Goal: Task Accomplishment & Management: Manage account settings

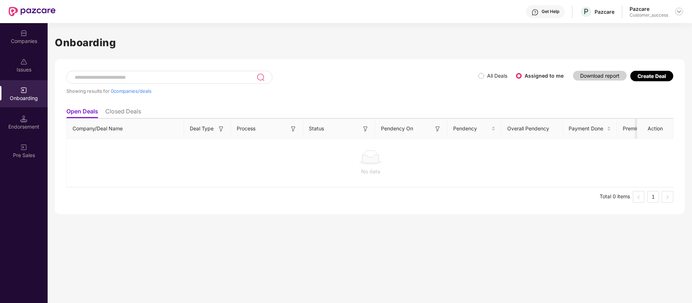
click at [681, 13] on img at bounding box center [679, 12] width 6 height 6
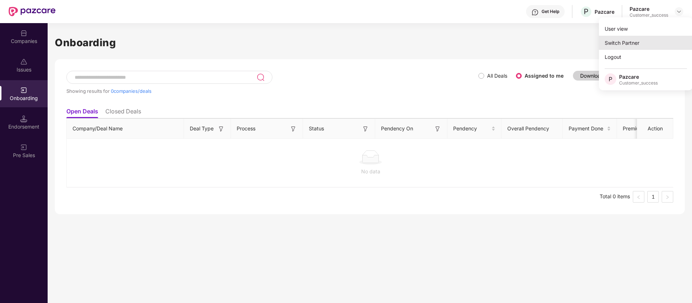
click at [662, 39] on div "Switch Partner" at bounding box center [646, 43] width 94 height 14
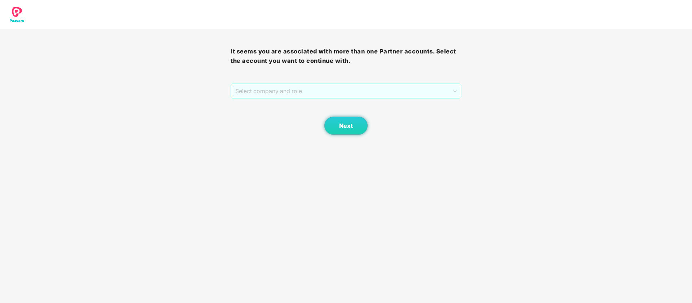
click at [445, 94] on span "Select company and role" at bounding box center [345, 91] width 221 height 14
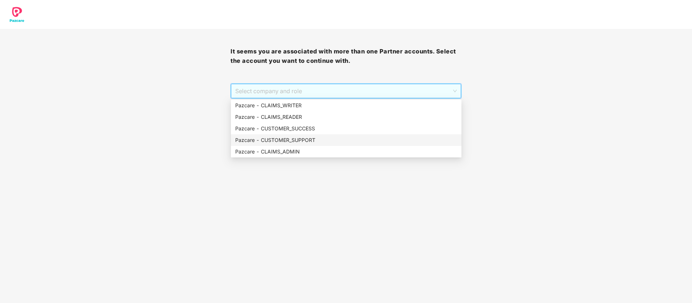
click at [383, 138] on div "Pazcare - CUSTOMER_SUPPORT" at bounding box center [346, 140] width 222 height 8
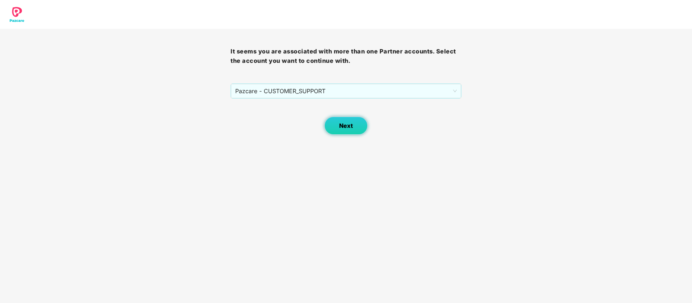
click at [354, 119] on button "Next" at bounding box center [346, 126] width 43 height 18
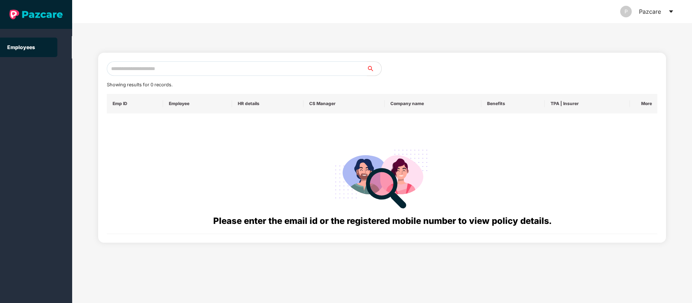
click at [332, 67] on input "text" at bounding box center [237, 68] width 260 height 14
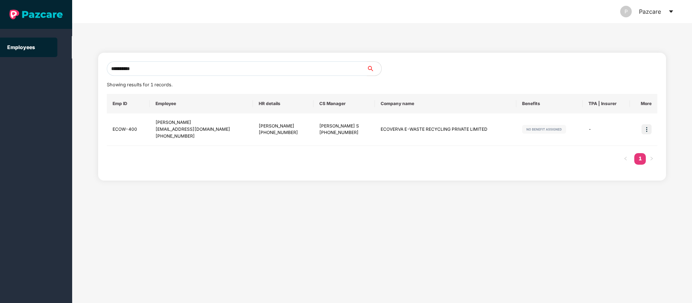
type input "**********"
click at [671, 9] on icon "caret-down" at bounding box center [672, 12] width 6 height 6
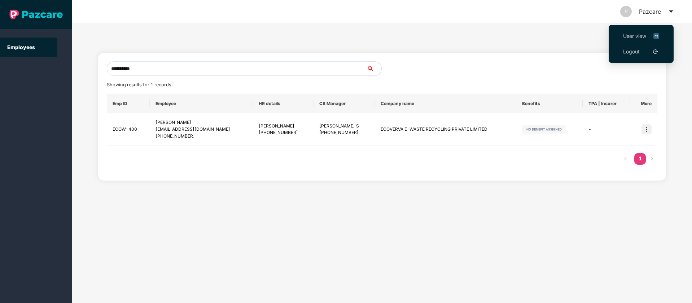
click at [658, 32] on img at bounding box center [657, 36] width 6 height 8
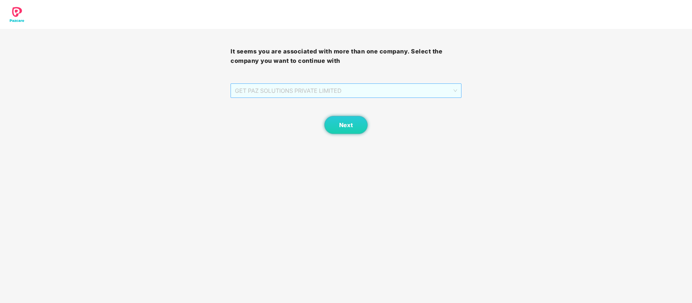
click at [395, 91] on span "GET PAZ SOLUTIONS PRIVATE LIMITED" at bounding box center [346, 91] width 222 height 14
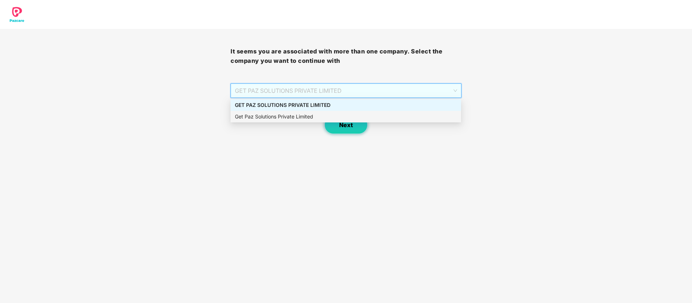
click at [342, 131] on button "Next" at bounding box center [346, 125] width 43 height 18
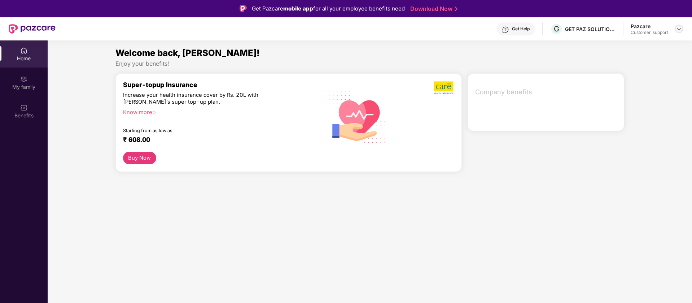
click at [678, 29] on img at bounding box center [679, 29] width 6 height 6
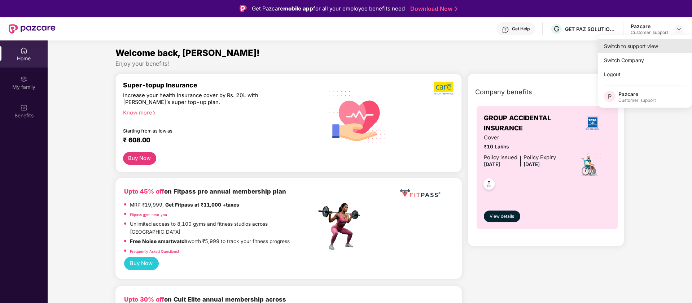
click at [634, 50] on div "Switch to support view" at bounding box center [646, 46] width 94 height 14
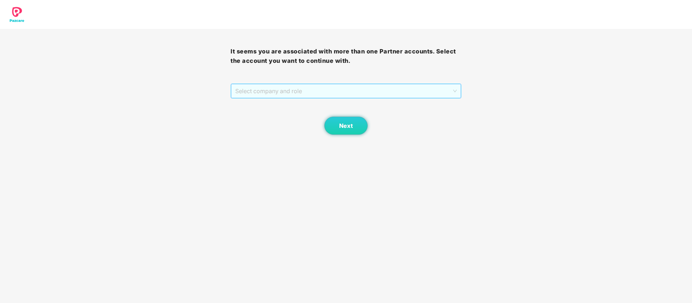
click at [307, 93] on span "Select company and role" at bounding box center [345, 91] width 221 height 14
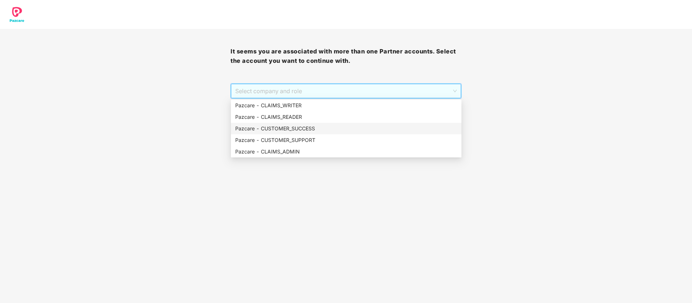
click at [308, 129] on div "Pazcare - CUSTOMER_SUCCESS" at bounding box center [346, 129] width 222 height 8
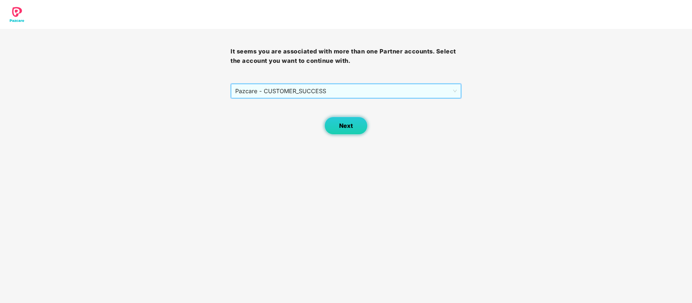
click at [336, 131] on button "Next" at bounding box center [346, 126] width 43 height 18
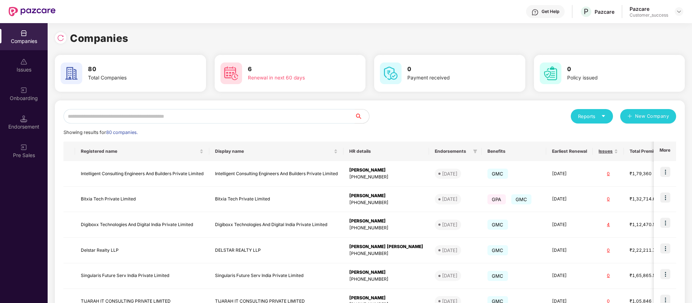
click at [170, 119] on input "text" at bounding box center [209, 116] width 291 height 14
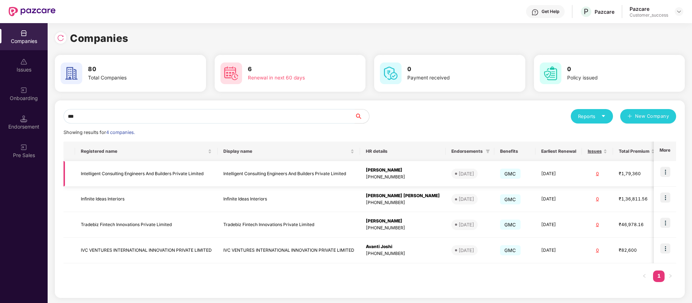
type input "***"
click at [667, 171] on img at bounding box center [666, 172] width 10 height 10
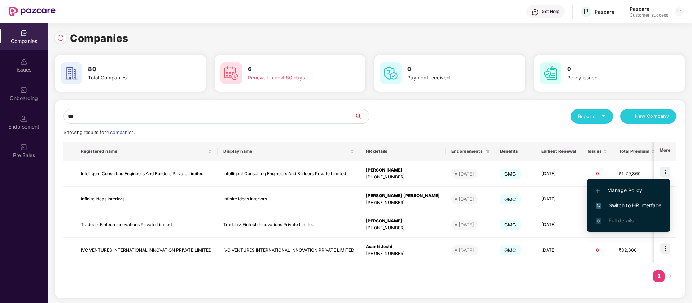
click at [638, 205] on span "Switch to HR interface" at bounding box center [629, 205] width 66 height 8
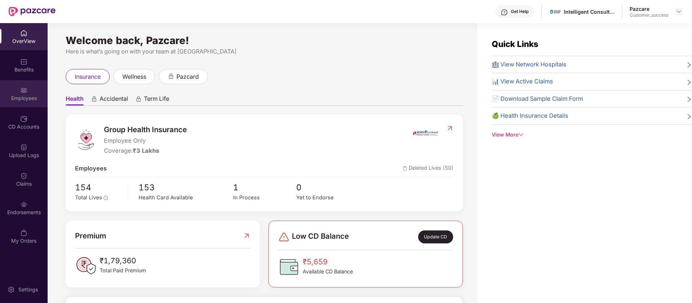
click at [24, 98] on div "Employees" at bounding box center [24, 98] width 48 height 7
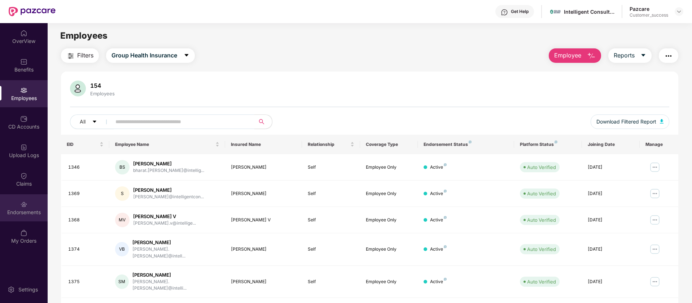
click at [25, 198] on div "Endorsements" at bounding box center [24, 207] width 48 height 27
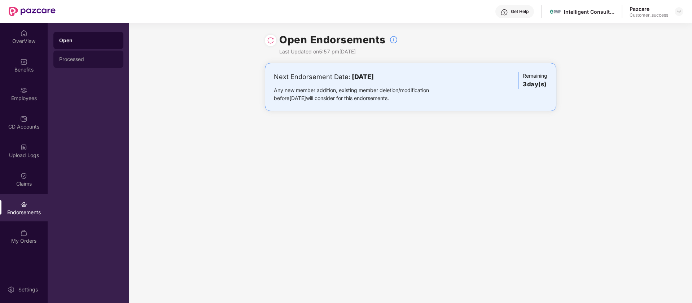
click at [103, 65] on div "Processed" at bounding box center [88, 59] width 70 height 17
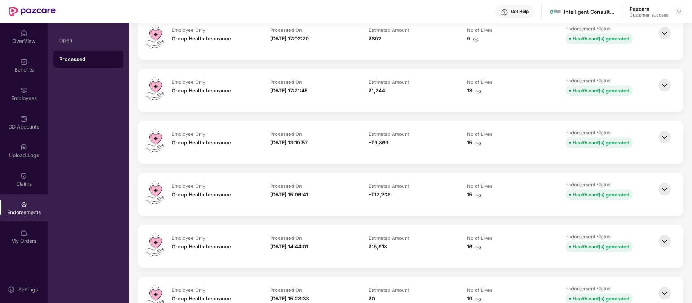
scroll to position [893, 0]
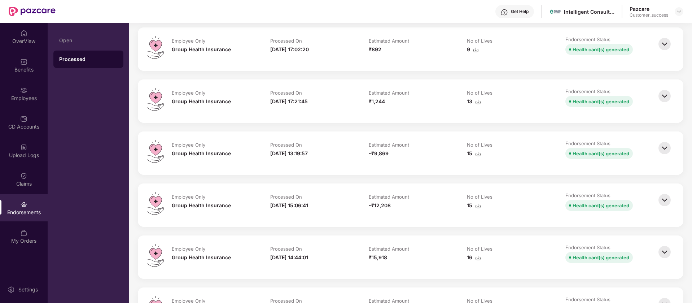
click at [662, 97] on img at bounding box center [665, 96] width 16 height 16
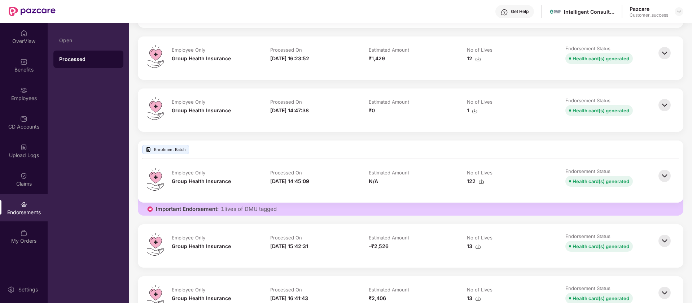
scroll to position [502, 0]
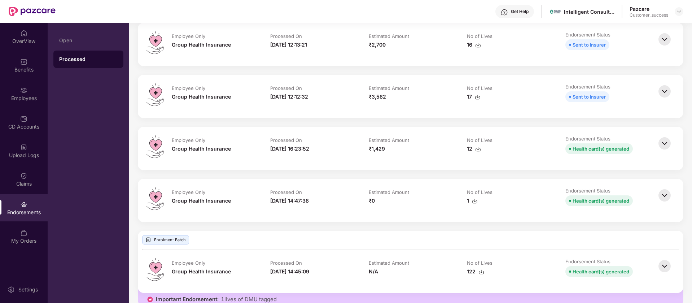
click at [665, 144] on img at bounding box center [665, 143] width 16 height 16
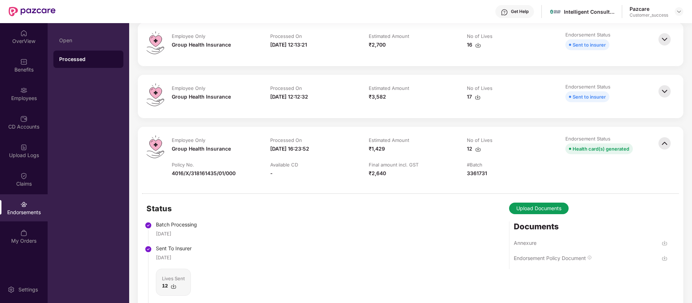
click at [666, 257] on img at bounding box center [665, 258] width 6 height 6
click at [680, 9] on img at bounding box center [679, 12] width 6 height 6
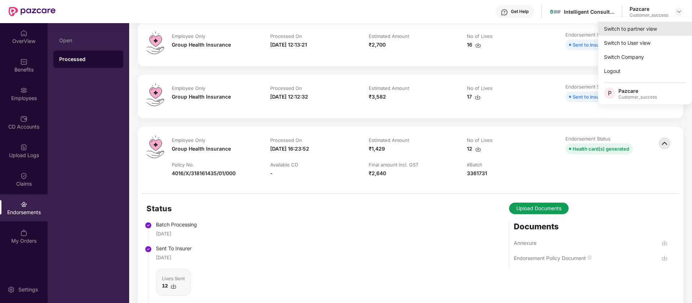
click at [652, 26] on div "Switch to partner view" at bounding box center [646, 29] width 94 height 14
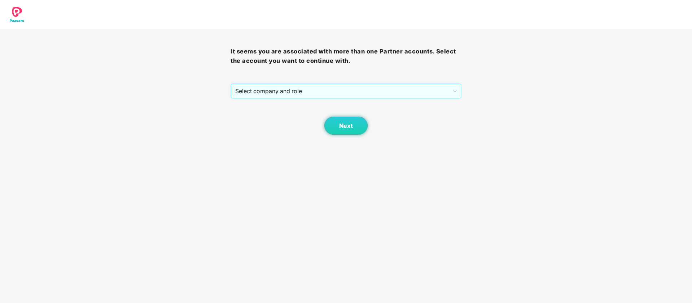
click at [285, 96] on span "Select company and role" at bounding box center [345, 91] width 221 height 14
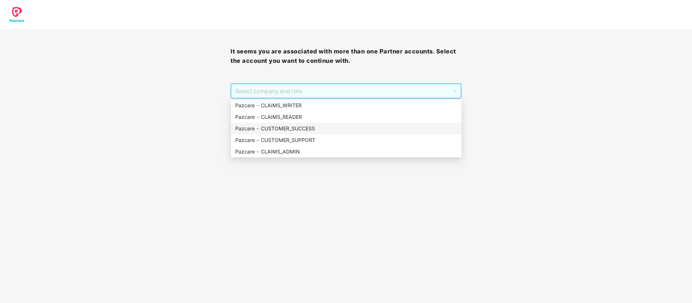
click at [305, 125] on div "Pazcare - CUSTOMER_SUCCESS" at bounding box center [346, 129] width 222 height 8
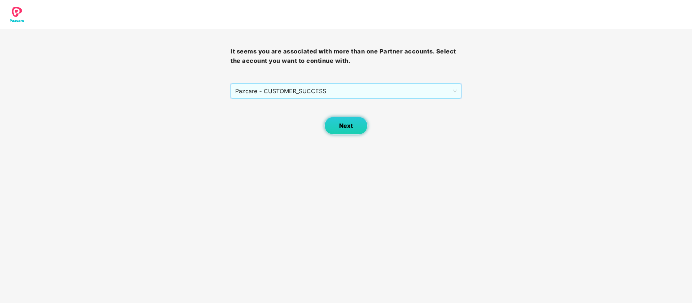
click at [345, 125] on span "Next" at bounding box center [346, 125] width 14 height 7
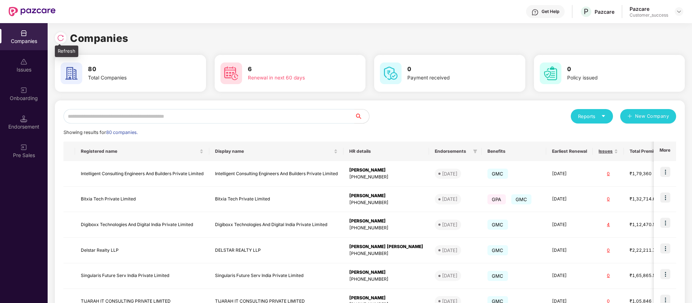
click at [62, 34] on img at bounding box center [60, 37] width 7 height 7
click at [10, 82] on div "Onboarding" at bounding box center [24, 93] width 48 height 27
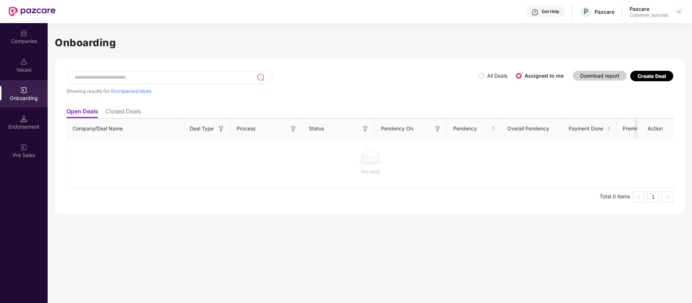
click at [498, 74] on label "All Deals" at bounding box center [497, 76] width 20 height 6
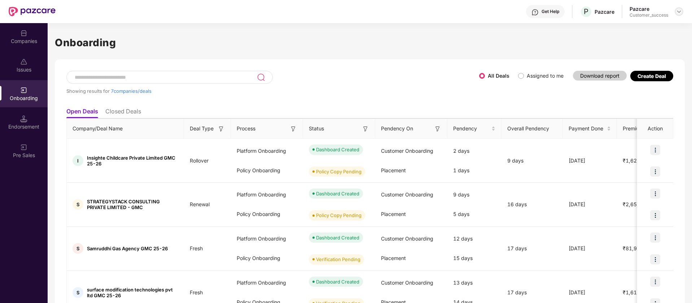
click at [682, 12] on img at bounding box center [679, 12] width 6 height 6
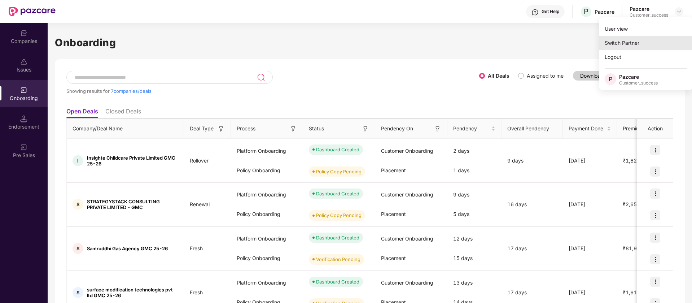
click at [639, 37] on div "Switch Partner" at bounding box center [646, 43] width 94 height 14
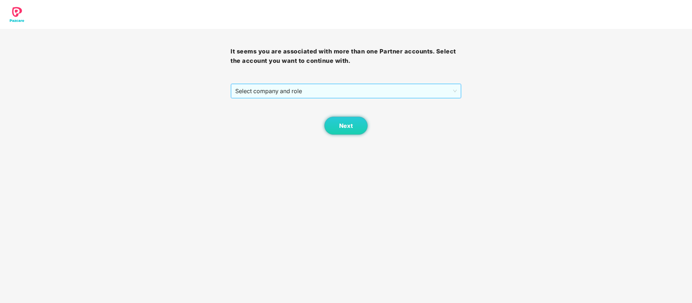
click at [325, 93] on span "Select company and role" at bounding box center [345, 91] width 221 height 14
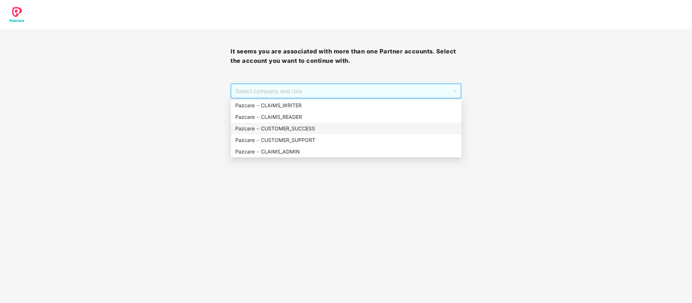
click at [309, 130] on div "Pazcare - CUSTOMER_SUCCESS" at bounding box center [346, 129] width 222 height 8
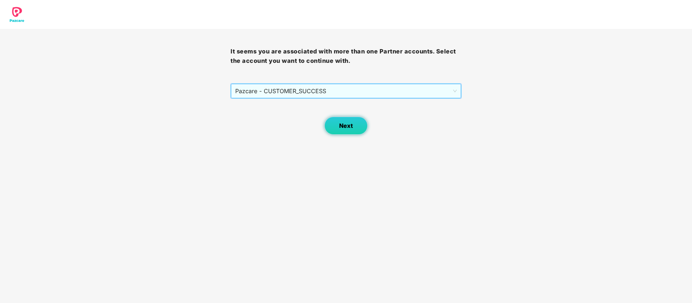
click at [341, 123] on span "Next" at bounding box center [346, 125] width 14 height 7
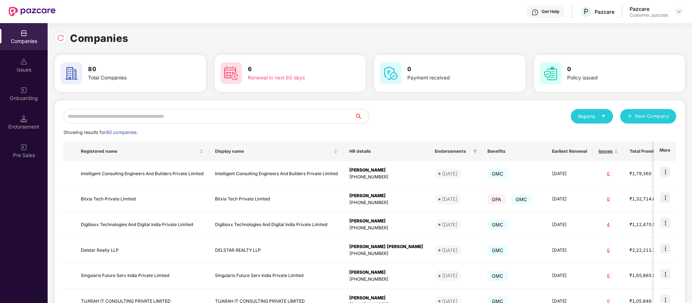
click at [208, 116] on input "text" at bounding box center [209, 116] width 291 height 14
paste input "*******"
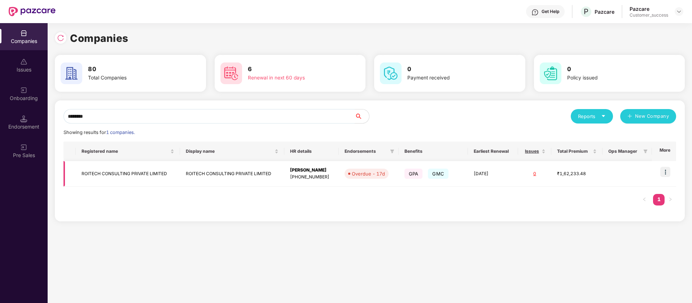
type input "*******"
click at [667, 168] on img at bounding box center [666, 172] width 10 height 10
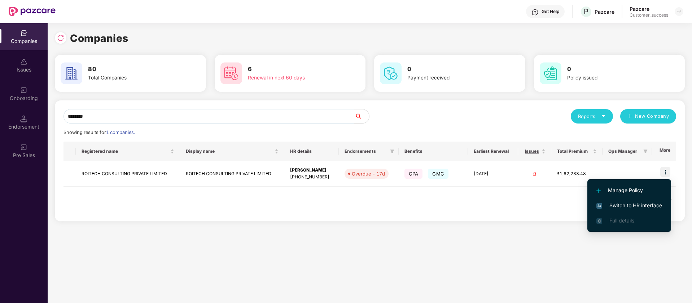
click at [637, 204] on span "Switch to HR interface" at bounding box center [630, 205] width 66 height 8
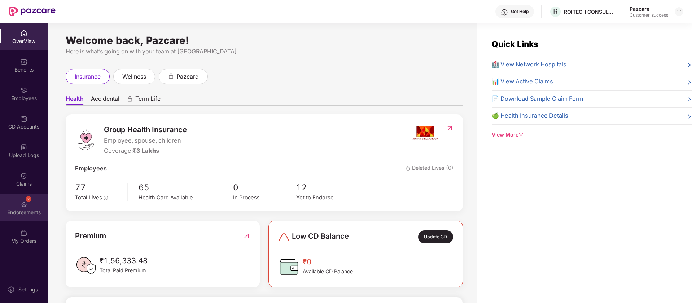
click at [26, 210] on div "Endorsements" at bounding box center [24, 212] width 48 height 7
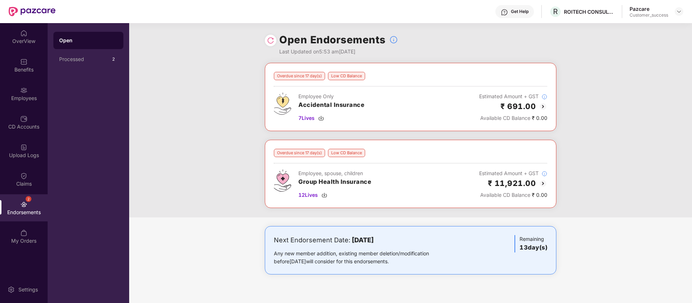
click at [269, 44] on div at bounding box center [271, 41] width 12 height 12
click at [272, 43] on img at bounding box center [270, 40] width 7 height 7
click at [544, 184] on img at bounding box center [543, 183] width 9 height 9
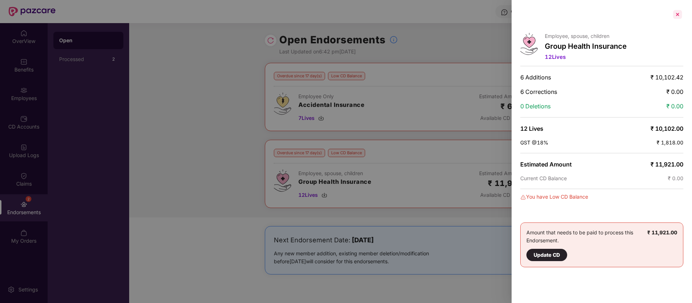
click at [675, 16] on div at bounding box center [678, 15] width 12 height 12
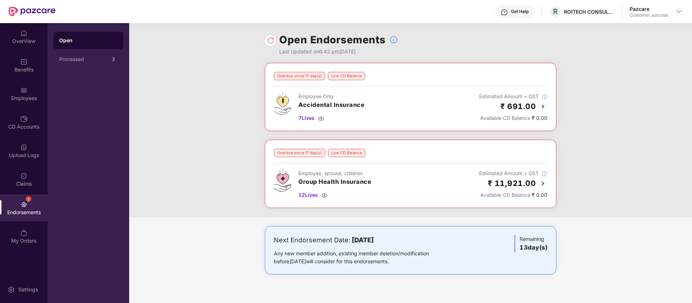
click at [544, 104] on img at bounding box center [543, 106] width 9 height 9
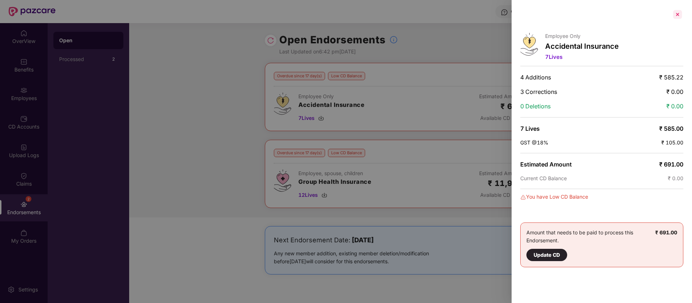
click at [681, 12] on div at bounding box center [678, 15] width 12 height 12
